Goal: Answer question/provide support: Share knowledge or assist other users

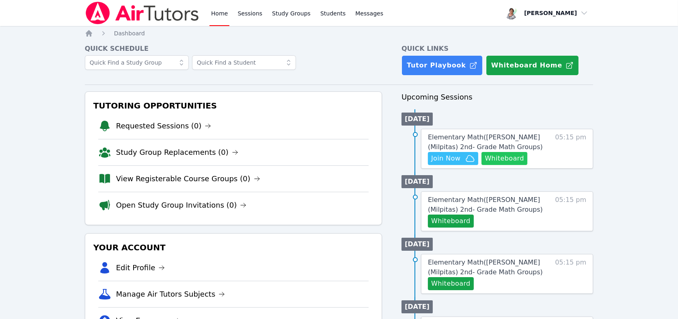
click at [495, 157] on button "Whiteboard" at bounding box center [505, 158] width 46 height 13
click at [458, 154] on span "Join Now" at bounding box center [445, 159] width 29 height 10
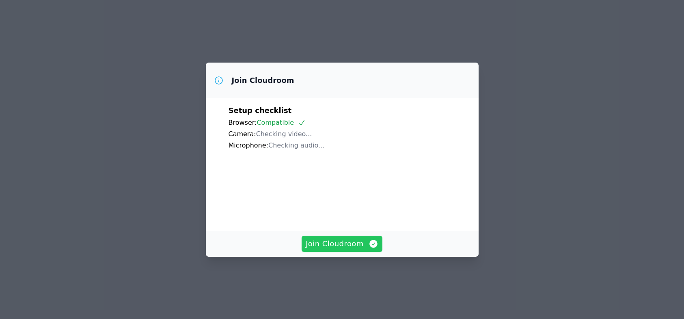
click at [326, 249] on span "Join Cloudroom" at bounding box center [342, 243] width 73 height 11
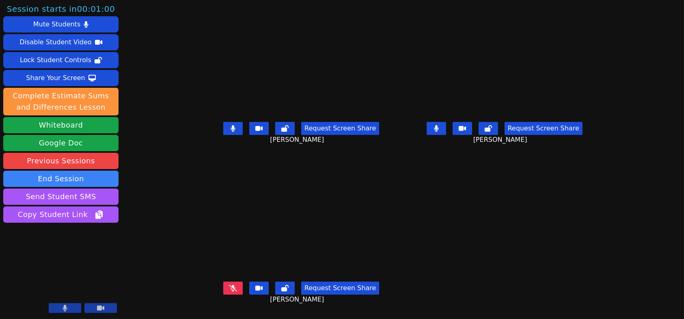
click at [229, 291] on icon at bounding box center [233, 288] width 8 height 6
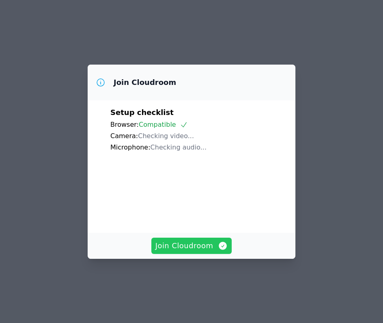
click at [208, 251] on span "Join Cloudroom" at bounding box center [192, 245] width 73 height 11
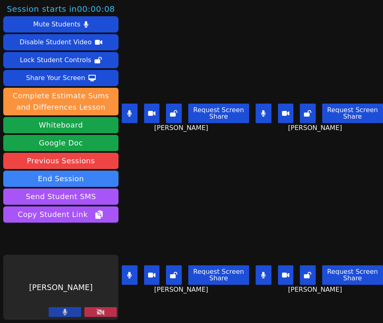
click at [104, 311] on icon at bounding box center [101, 312] width 8 height 6
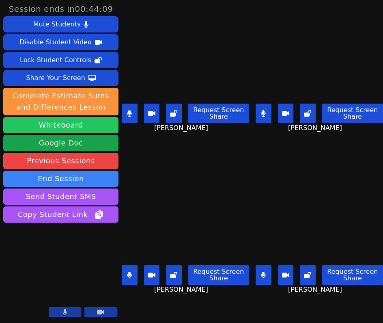
click at [81, 127] on button "Whiteboard" at bounding box center [60, 125] width 115 height 16
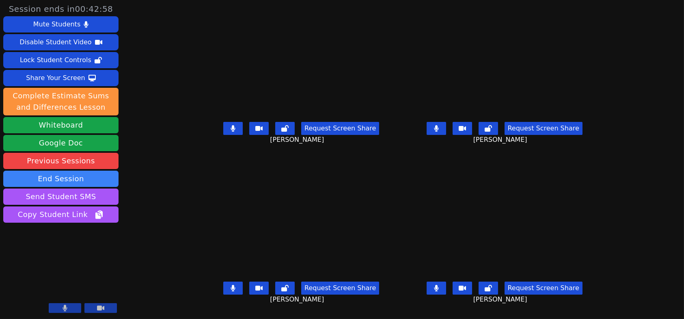
click at [439, 132] on icon at bounding box center [436, 128] width 4 height 6
click at [231, 130] on icon at bounding box center [233, 128] width 4 height 6
click at [439, 291] on icon at bounding box center [436, 288] width 5 height 6
click at [231, 289] on icon at bounding box center [233, 288] width 5 height 6
click at [223, 130] on button at bounding box center [232, 128] width 19 height 13
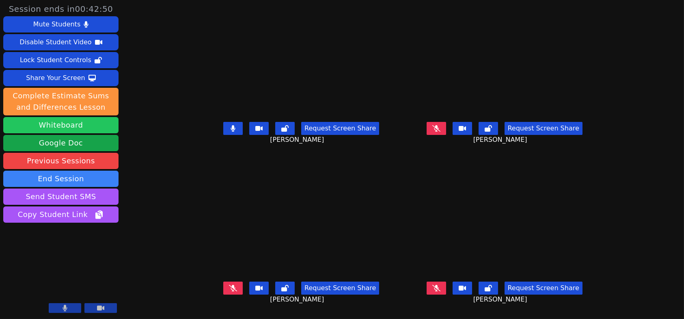
click at [69, 125] on button "Whiteboard" at bounding box center [60, 125] width 115 height 16
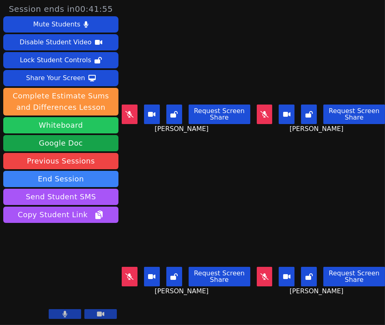
click at [97, 123] on button "Whiteboard" at bounding box center [60, 125] width 115 height 16
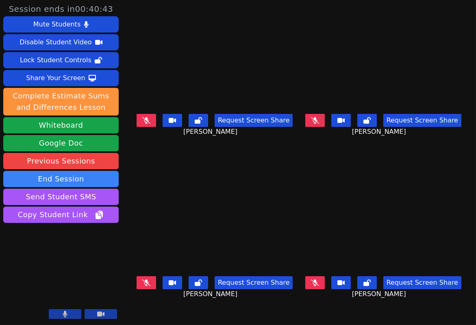
drag, startPoint x: 145, startPoint y: 120, endPoint x: 151, endPoint y: 121, distance: 5.7
click at [145, 120] on icon at bounding box center [146, 120] width 8 height 6
click at [316, 118] on button at bounding box center [314, 120] width 19 height 13
click at [322, 276] on button at bounding box center [314, 282] width 19 height 13
click at [142, 283] on icon at bounding box center [146, 282] width 8 height 6
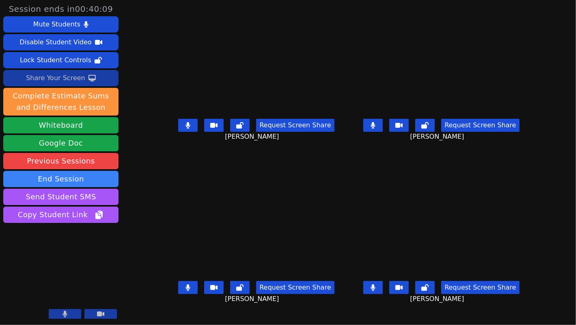
click at [66, 79] on div "Share Your Screen" at bounding box center [55, 77] width 59 height 13
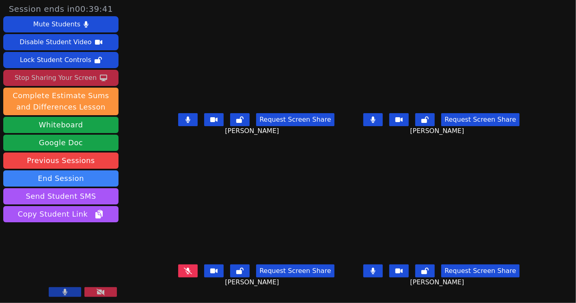
click at [184, 271] on icon at bounding box center [188, 271] width 8 height 6
click at [103, 290] on icon at bounding box center [101, 292] width 8 height 6
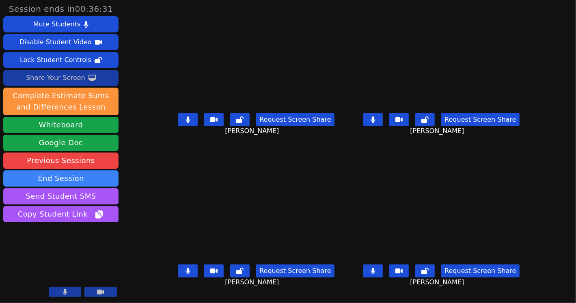
click at [383, 122] on button at bounding box center [373, 119] width 19 height 13
click at [180, 270] on button at bounding box center [187, 271] width 19 height 13
click at [376, 270] on icon at bounding box center [373, 271] width 5 height 6
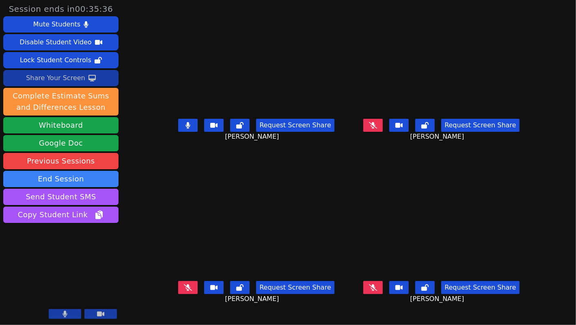
click at [67, 76] on div "Share Your Screen" at bounding box center [55, 77] width 59 height 13
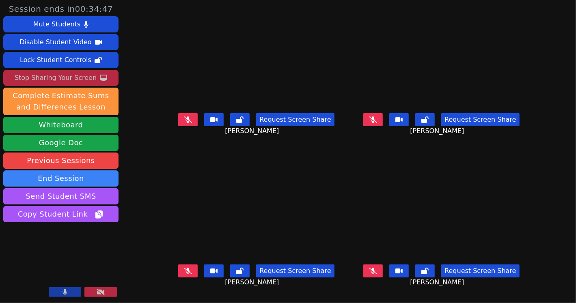
click at [383, 118] on button at bounding box center [373, 119] width 19 height 13
click at [377, 269] on icon at bounding box center [373, 271] width 8 height 6
click at [184, 268] on icon at bounding box center [188, 271] width 8 height 6
click at [181, 118] on button at bounding box center [187, 119] width 19 height 13
click at [178, 120] on button at bounding box center [187, 119] width 19 height 13
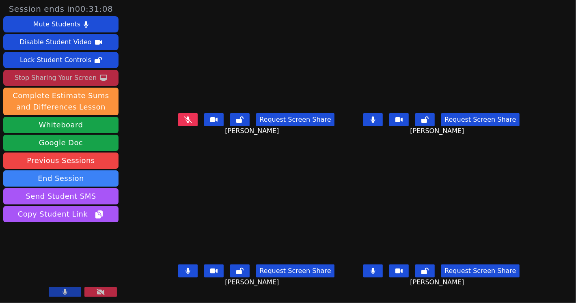
click at [376, 121] on icon at bounding box center [373, 120] width 4 height 6
click at [186, 268] on icon at bounding box center [188, 271] width 4 height 6
click at [377, 121] on icon at bounding box center [373, 120] width 8 height 6
click at [376, 268] on icon at bounding box center [373, 271] width 5 height 6
click at [184, 270] on icon at bounding box center [188, 271] width 8 height 6
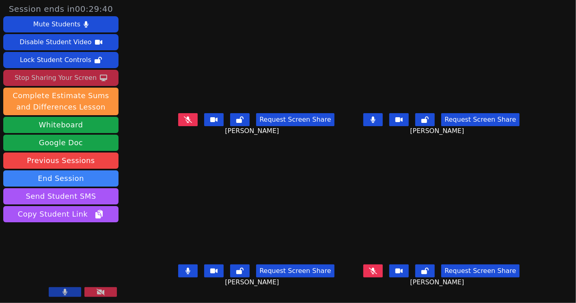
click at [383, 122] on button at bounding box center [373, 119] width 19 height 13
click at [184, 123] on icon at bounding box center [188, 120] width 8 height 6
click at [186, 274] on icon at bounding box center [188, 271] width 4 height 6
click at [383, 266] on button at bounding box center [373, 271] width 19 height 13
click at [377, 119] on icon at bounding box center [373, 120] width 8 height 6
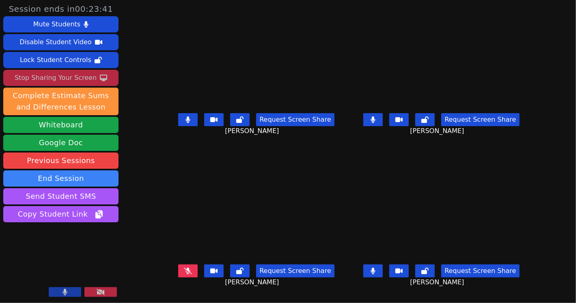
click at [178, 266] on button at bounding box center [187, 271] width 19 height 13
click at [383, 120] on button at bounding box center [373, 119] width 19 height 13
click at [186, 120] on icon at bounding box center [188, 120] width 4 height 6
drag, startPoint x: 391, startPoint y: 118, endPoint x: 388, endPoint y: 123, distance: 5.5
click at [383, 123] on button at bounding box center [373, 119] width 19 height 13
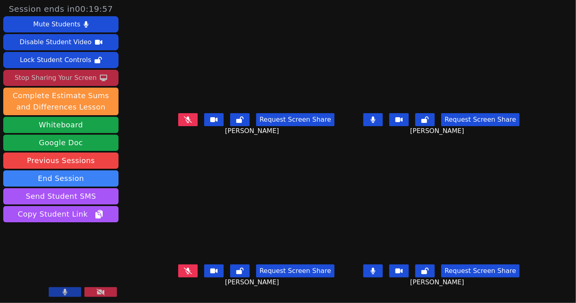
click at [376, 268] on icon at bounding box center [373, 271] width 5 height 6
click at [184, 272] on icon at bounding box center [188, 271] width 8 height 6
click at [376, 122] on icon at bounding box center [373, 120] width 5 height 6
click at [184, 123] on icon at bounding box center [188, 120] width 8 height 6
click at [389, 262] on div "Request Screen Share Alayia Wimberly" at bounding box center [442, 278] width 179 height 32
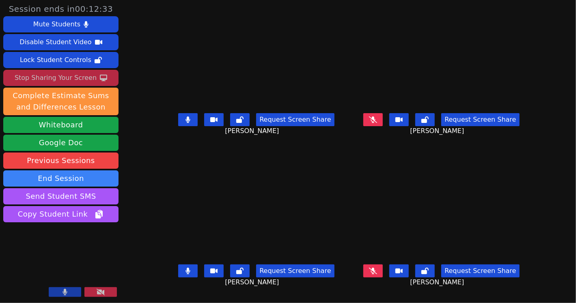
click at [377, 269] on icon at bounding box center [373, 271] width 8 height 6
click at [377, 121] on icon at bounding box center [373, 120] width 8 height 6
click at [186, 269] on icon at bounding box center [188, 271] width 4 height 6
click at [383, 116] on button at bounding box center [373, 119] width 19 height 13
click at [376, 269] on icon at bounding box center [373, 271] width 4 height 6
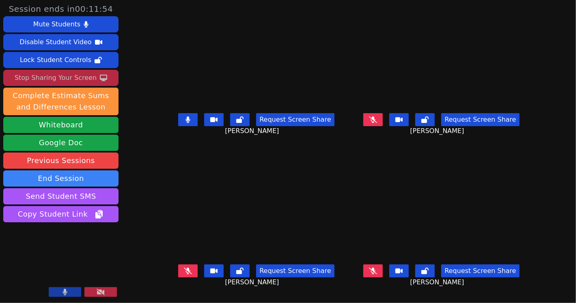
click at [383, 120] on button at bounding box center [373, 119] width 19 height 13
click at [377, 272] on icon at bounding box center [373, 271] width 8 height 6
click at [178, 266] on button at bounding box center [187, 271] width 19 height 13
click at [178, 265] on button at bounding box center [187, 271] width 19 height 13
click at [383, 122] on button at bounding box center [373, 119] width 19 height 13
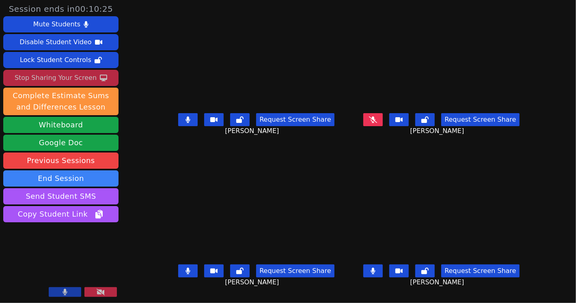
click at [186, 120] on icon at bounding box center [188, 120] width 5 height 6
click at [186, 268] on icon at bounding box center [188, 271] width 5 height 6
click at [377, 123] on icon at bounding box center [373, 120] width 8 height 6
click at [183, 266] on button at bounding box center [187, 271] width 19 height 13
click at [180, 125] on button at bounding box center [187, 119] width 19 height 13
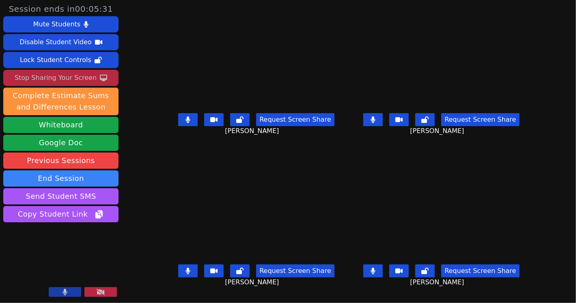
click at [376, 120] on icon at bounding box center [373, 120] width 4 height 6
click at [376, 269] on icon at bounding box center [373, 271] width 5 height 6
click at [186, 121] on icon at bounding box center [188, 120] width 4 height 6
click at [184, 123] on icon at bounding box center [188, 120] width 8 height 6
click at [377, 119] on icon at bounding box center [373, 120] width 8 height 6
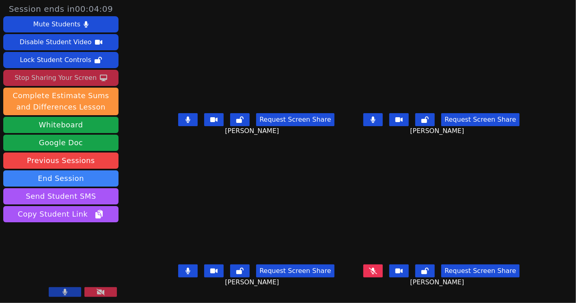
click at [383, 266] on button at bounding box center [373, 271] width 19 height 13
click at [184, 118] on icon at bounding box center [188, 120] width 8 height 6
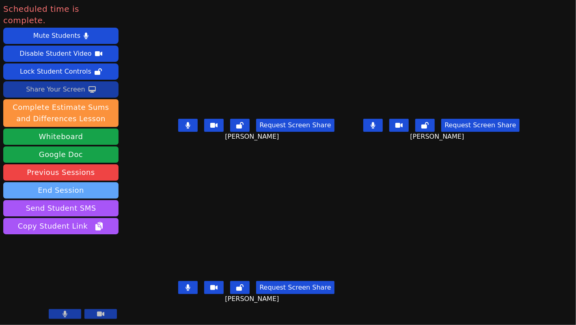
click at [75, 182] on button "End Session" at bounding box center [60, 190] width 115 height 16
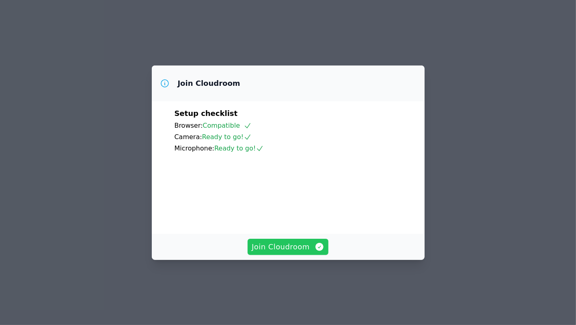
click at [297, 252] on span "Join Cloudroom" at bounding box center [288, 246] width 73 height 11
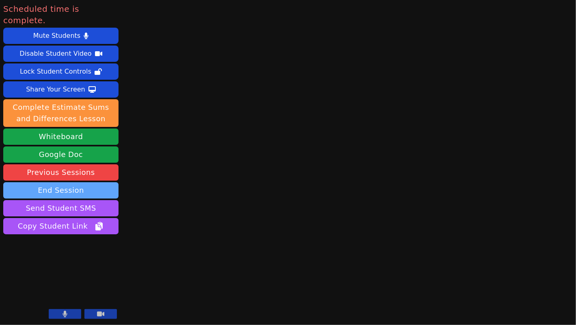
click at [67, 182] on button "End Session" at bounding box center [60, 190] width 115 height 16
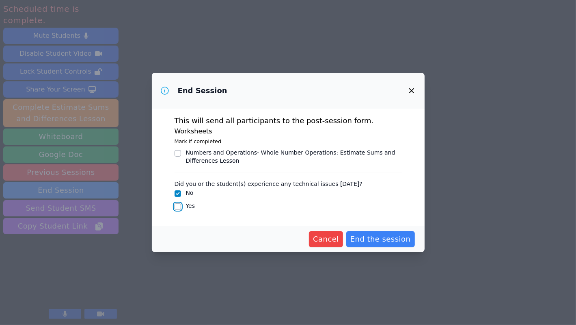
click at [177, 206] on input "Yes" at bounding box center [178, 206] width 6 height 6
checkbox input "true"
checkbox input "false"
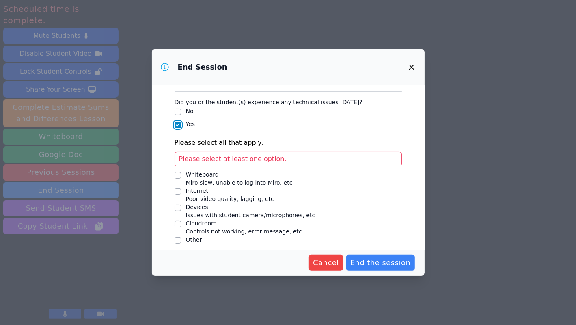
scroll to position [63, 0]
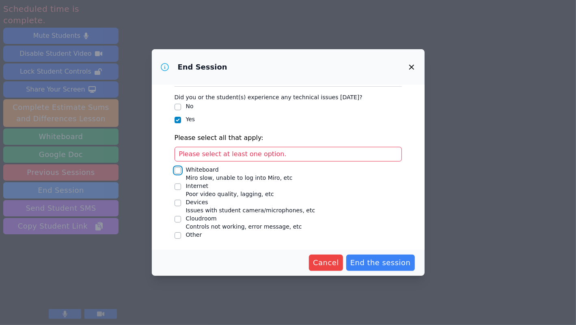
click at [177, 168] on input "Whiteboard Miro slow, unable to log into Miro, etc" at bounding box center [178, 170] width 6 height 6
checkbox input "true"
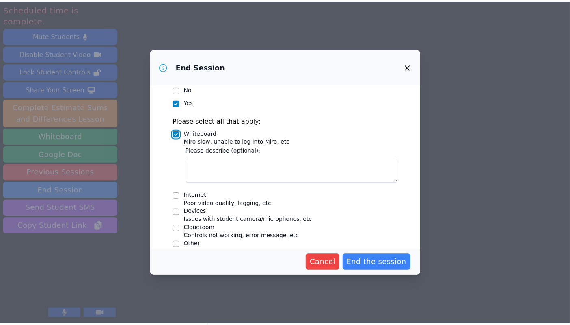
scroll to position [89, 0]
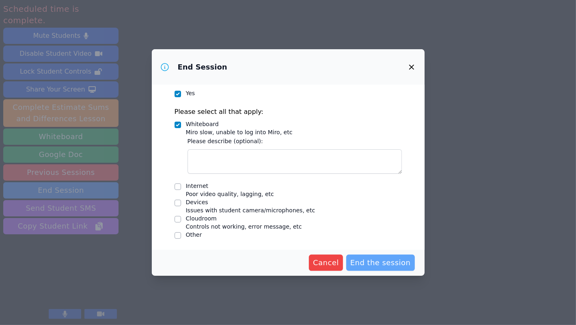
click at [380, 263] on span "End the session" at bounding box center [381, 262] width 61 height 11
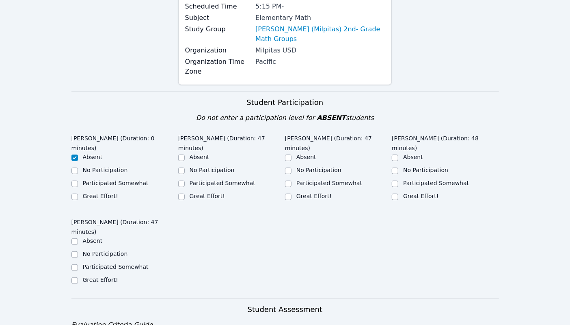
scroll to position [122, 0]
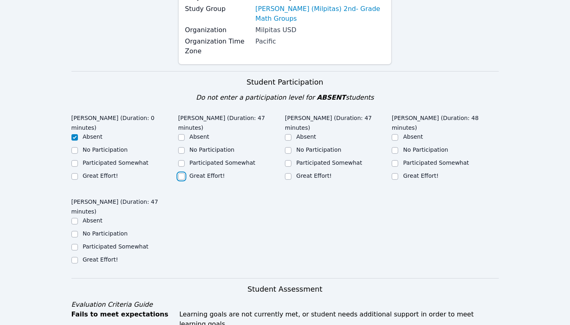
click at [183, 173] on input "Great Effort!" at bounding box center [181, 176] width 6 height 6
checkbox input "true"
click at [289, 173] on input "Great Effort!" at bounding box center [288, 176] width 6 height 6
checkbox input "true"
click at [394, 173] on input "Great Effort!" at bounding box center [395, 176] width 6 height 6
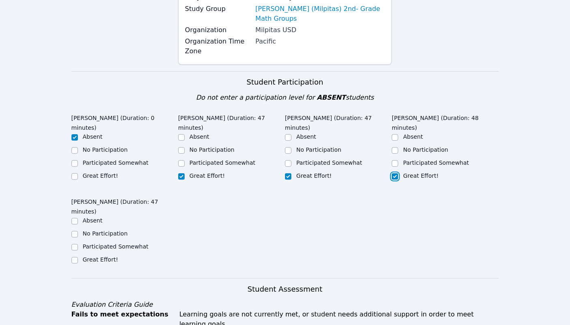
checkbox input "true"
click at [76, 257] on input "Great Effort!" at bounding box center [74, 260] width 6 height 6
checkbox input "true"
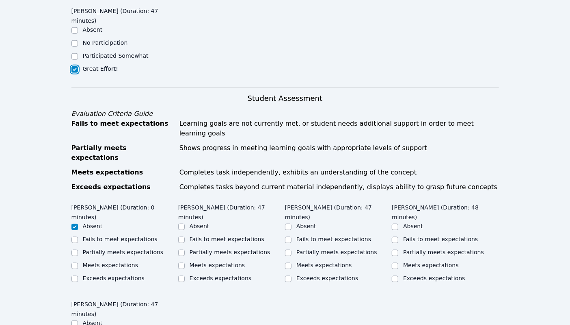
scroll to position [325, 0]
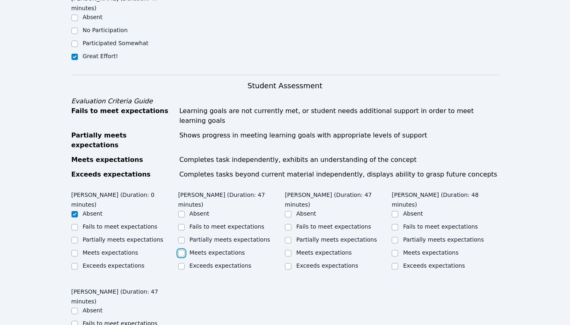
click at [183, 250] on input "Meets expectations" at bounding box center [181, 253] width 6 height 6
checkbox input "true"
click at [291, 250] on input "Meets expectations" at bounding box center [288, 253] width 6 height 6
checkbox input "true"
click at [396, 250] on input "Meets expectations" at bounding box center [395, 253] width 6 height 6
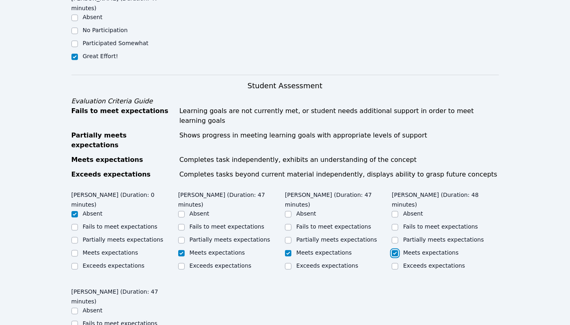
checkbox input "true"
drag, startPoint x: 74, startPoint y: 268, endPoint x: 87, endPoint y: 264, distance: 13.5
checkbox input "true"
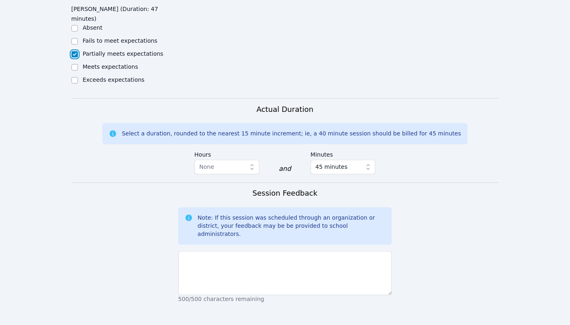
scroll to position [609, 0]
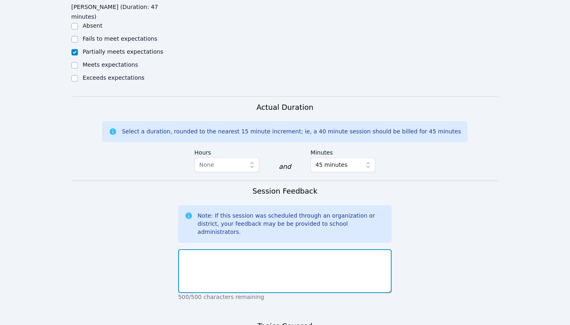
click at [201, 249] on textarea at bounding box center [285, 271] width 214 height 44
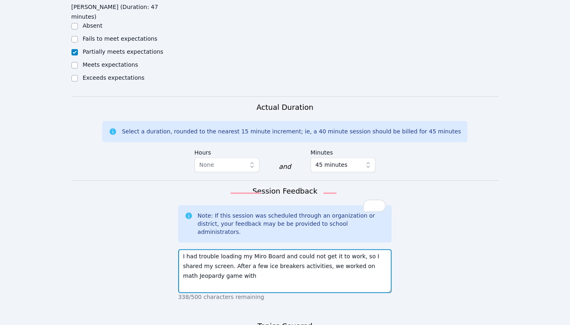
click at [208, 249] on textarea "I had trouble loading my Miro Board and could not get it to work, so I shared m…" at bounding box center [285, 271] width 214 height 44
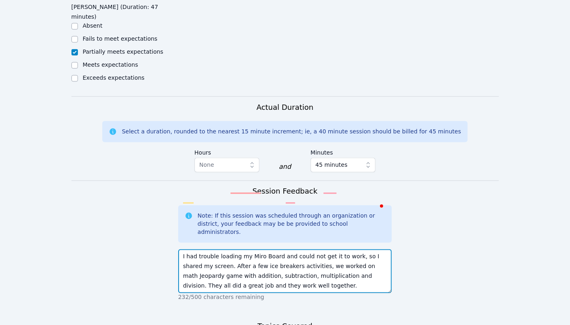
type textarea "I had trouble loading my Miro Board and could not get it to work, so I shared m…"
drag, startPoint x: 260, startPoint y: 210, endPoint x: 180, endPoint y: 177, distance: 86.7
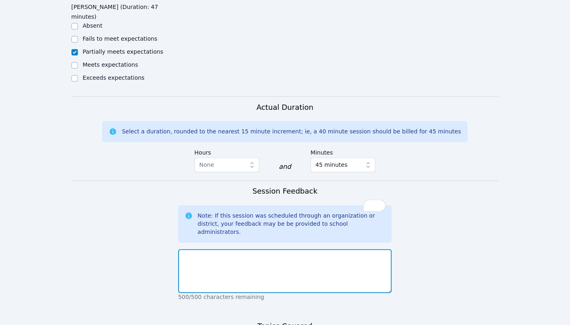
paste textarea "I experienced some trouble loading my Miro Board and wasn’t able to get it to w…"
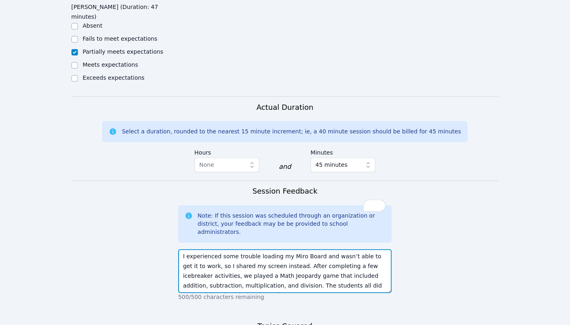
scroll to position [6, 0]
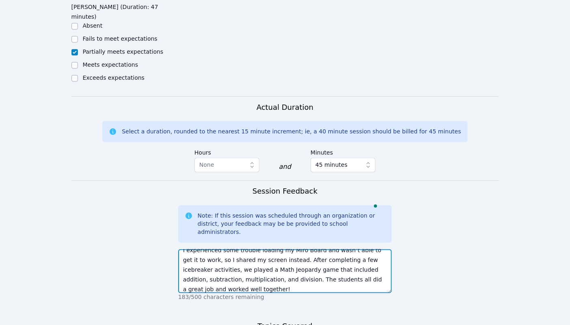
type textarea "I experienced some trouble loading my Miro Board and wasn’t able to get it to w…"
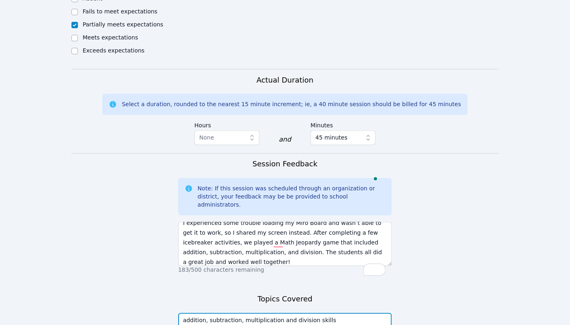
scroll to position [670, 0]
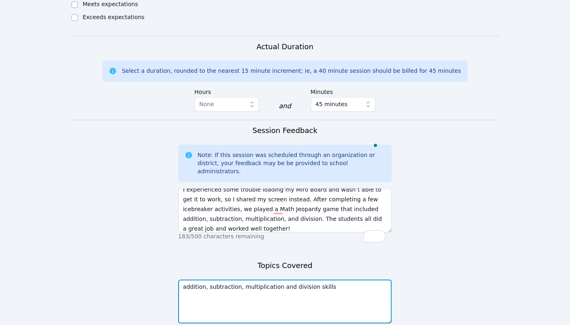
type textarea "addition, subtraction, multiplication and division skills"
